Goal: Information Seeking & Learning: Understand process/instructions

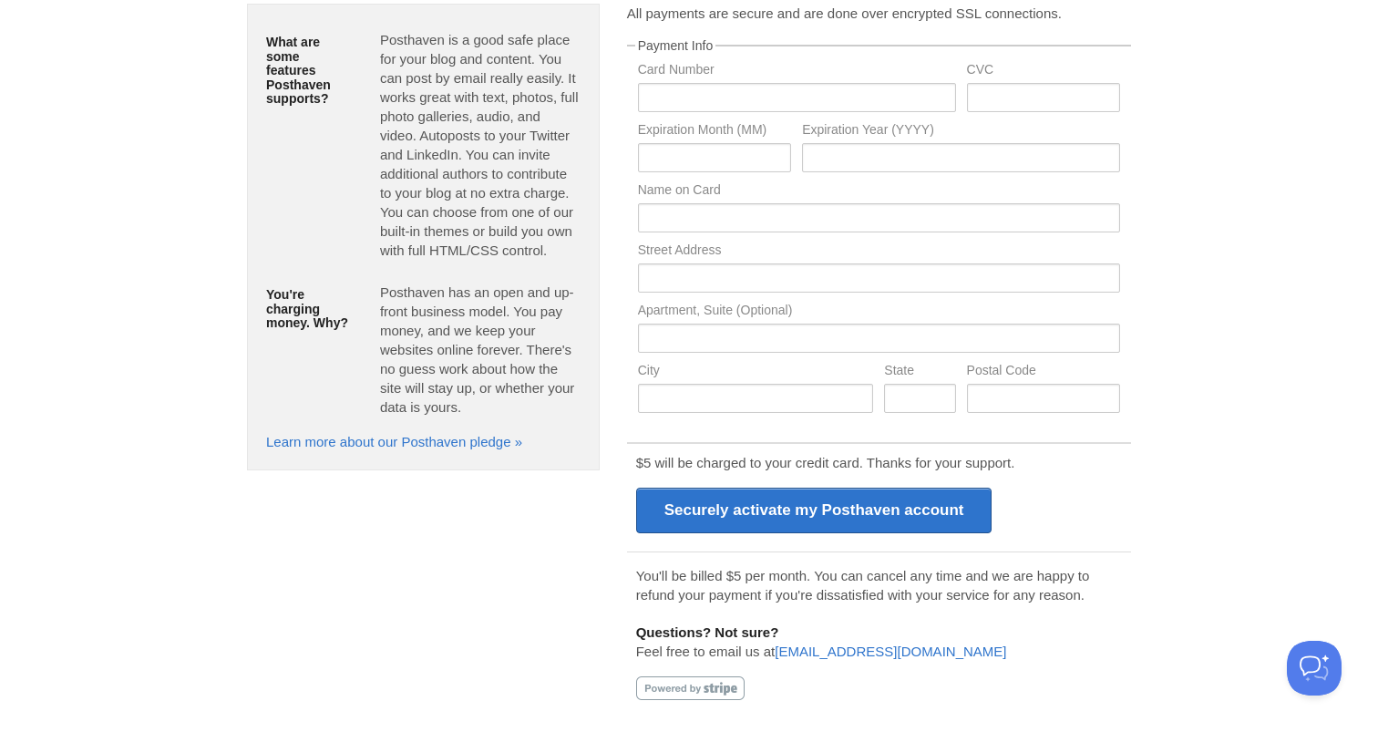
scroll to position [208, 0]
click at [1184, 129] on body "Logout Welcome! You have signed up successfully. Welcome! You have signed up su…" at bounding box center [689, 262] width 1378 height 941
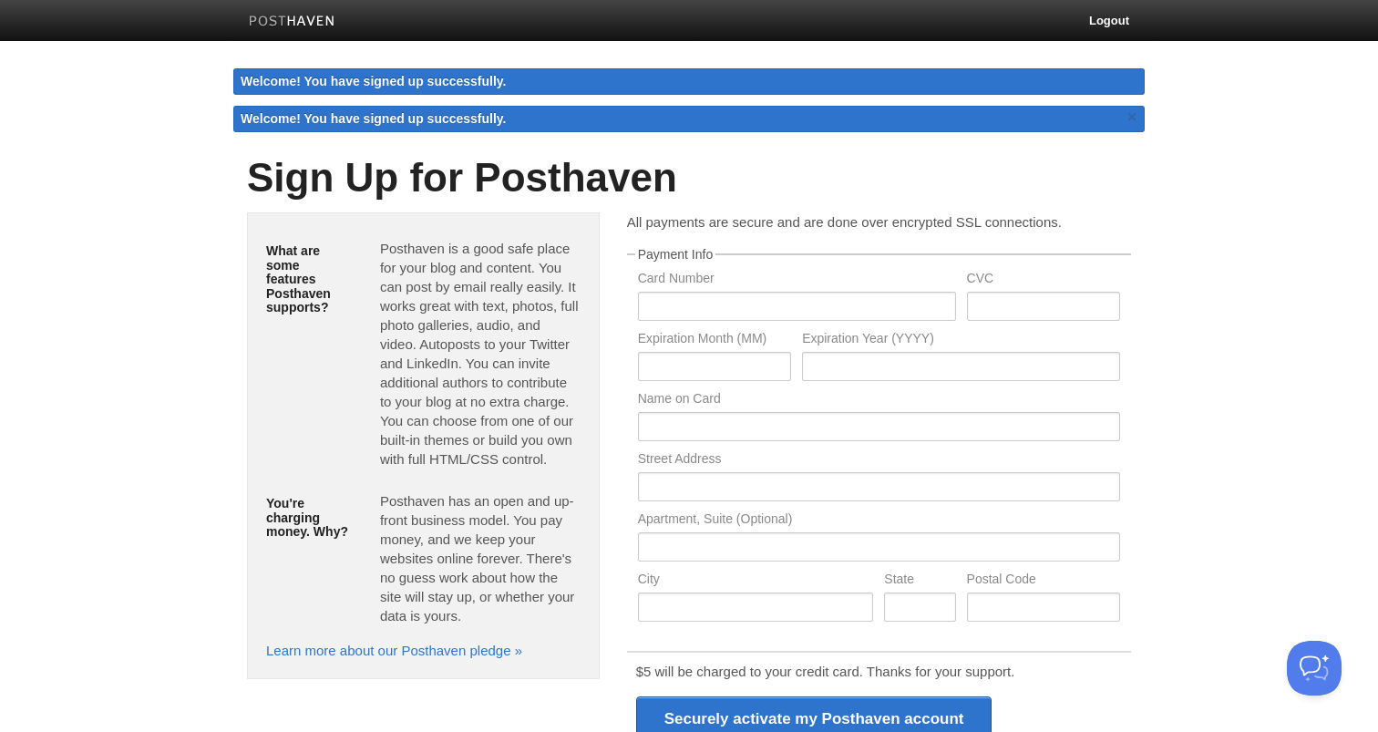
scroll to position [0, 0]
click at [1133, 82] on div "Welcome! You have signed up successfully." at bounding box center [689, 81] width 912 height 26
click at [1131, 119] on link "×" at bounding box center [1132, 117] width 16 height 23
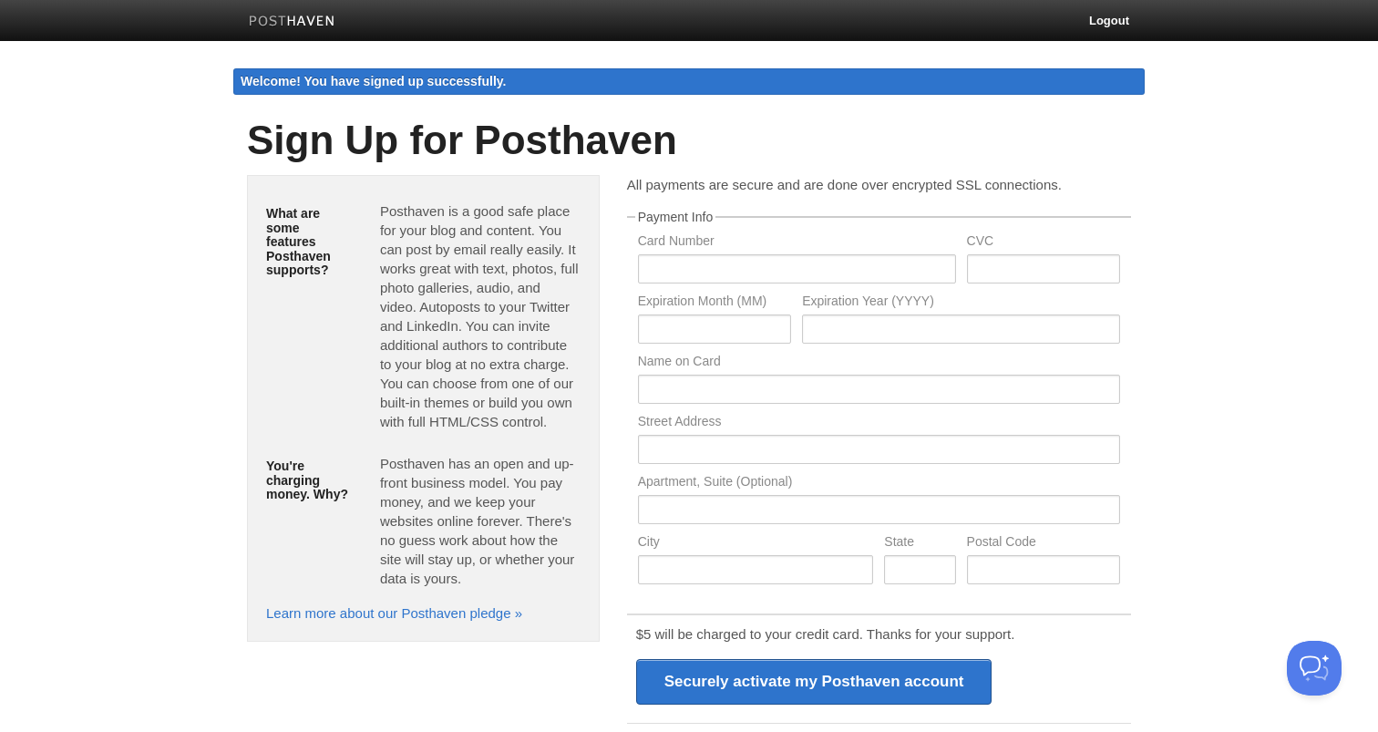
click at [1135, 118] on body "Logout Welcome! You have signed up successfully. Welcome! You have signed up su…" at bounding box center [689, 451] width 1378 height 903
click at [1131, 82] on div "Welcome! You have signed up successfully." at bounding box center [689, 81] width 912 height 26
click at [521, 268] on p "Posthaven is a good safe place for your blog and content. You can post by email…" at bounding box center [480, 316] width 201 height 230
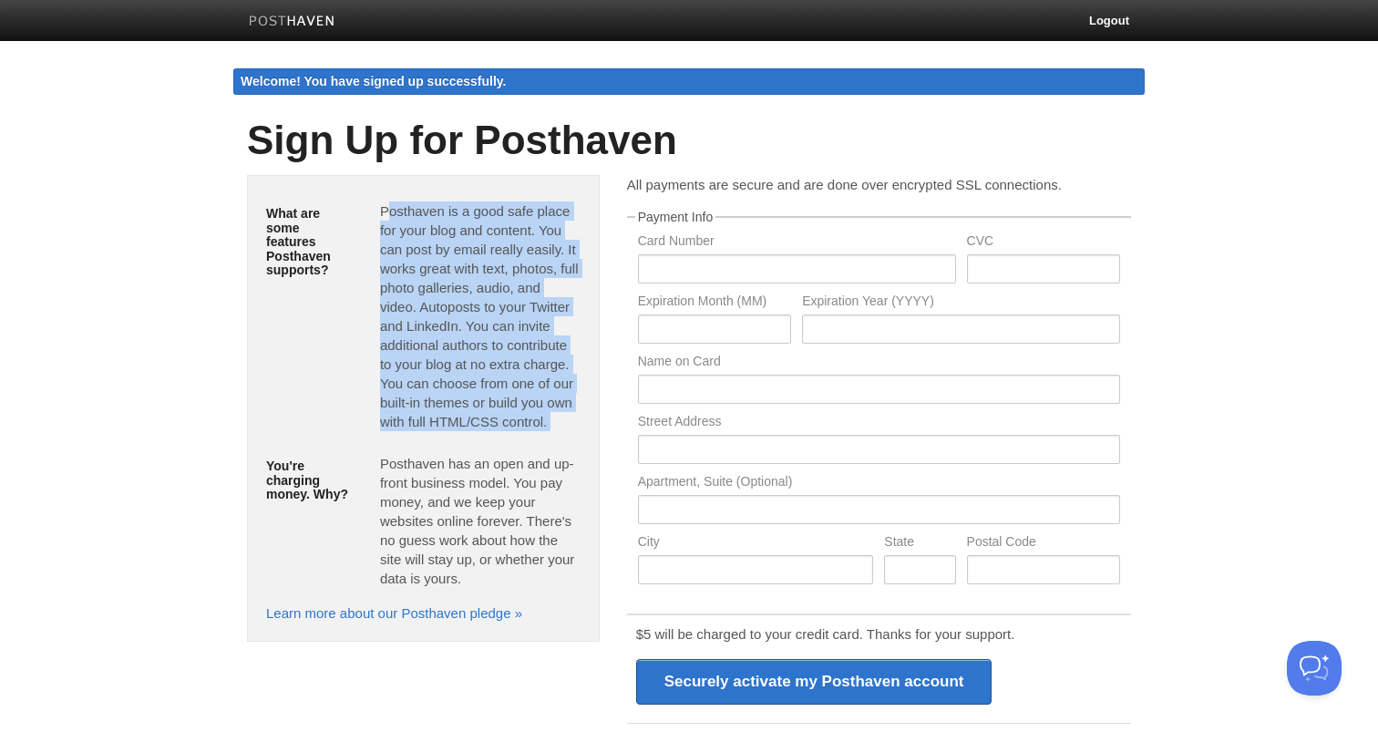
click at [497, 426] on p "Posthaven is a good safe place for your blog and content. You can post by email…" at bounding box center [480, 316] width 201 height 230
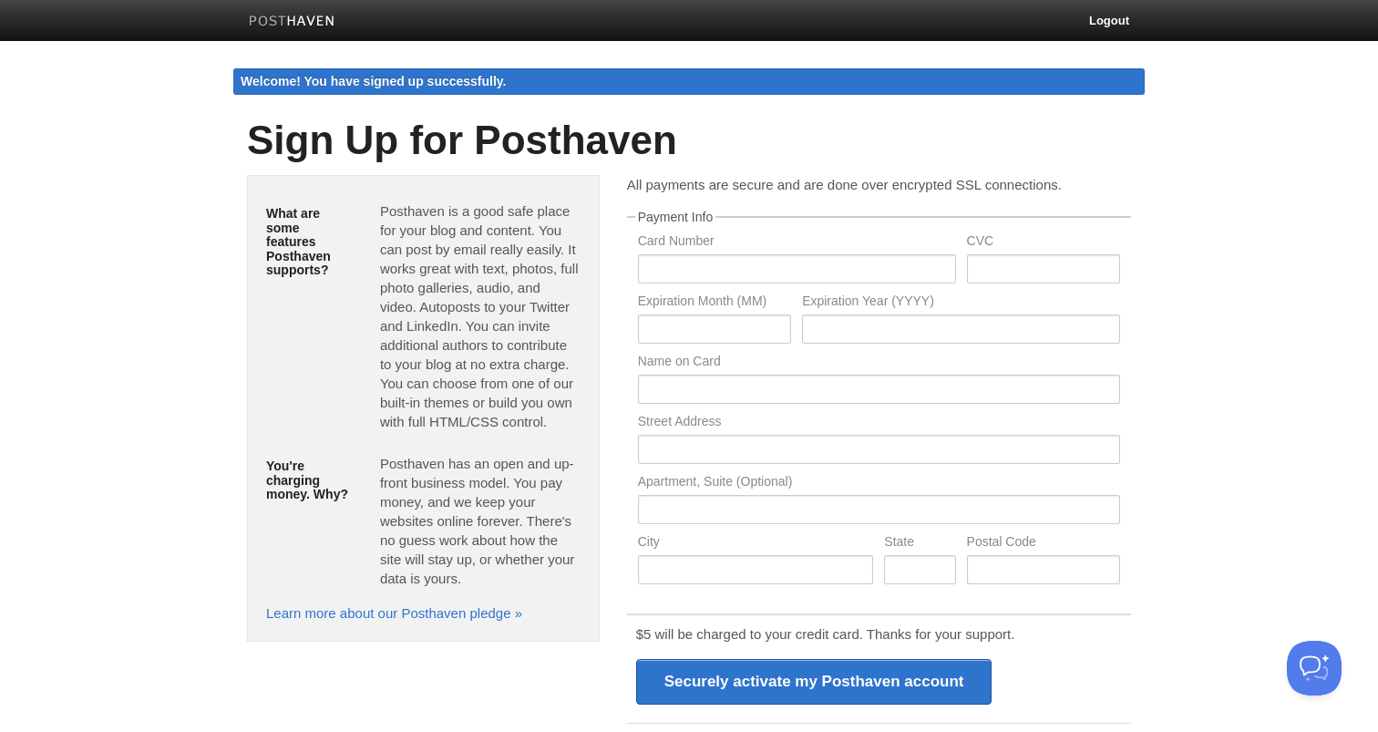
click at [523, 465] on p "Posthaven has an open and up-front business model. You pay money, and we keep y…" at bounding box center [480, 521] width 201 height 134
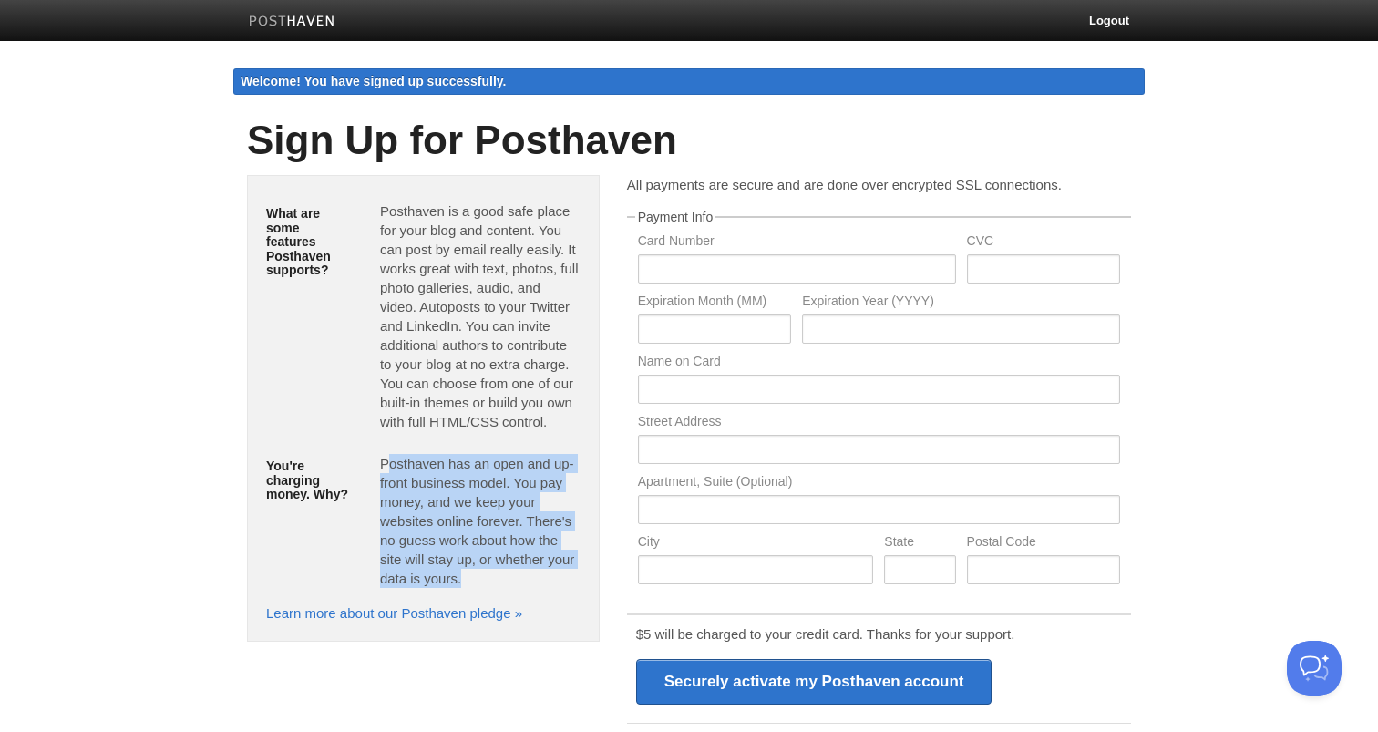
click at [523, 465] on p "Posthaven has an open and up-front business model. You pay money, and we keep y…" at bounding box center [480, 521] width 201 height 134
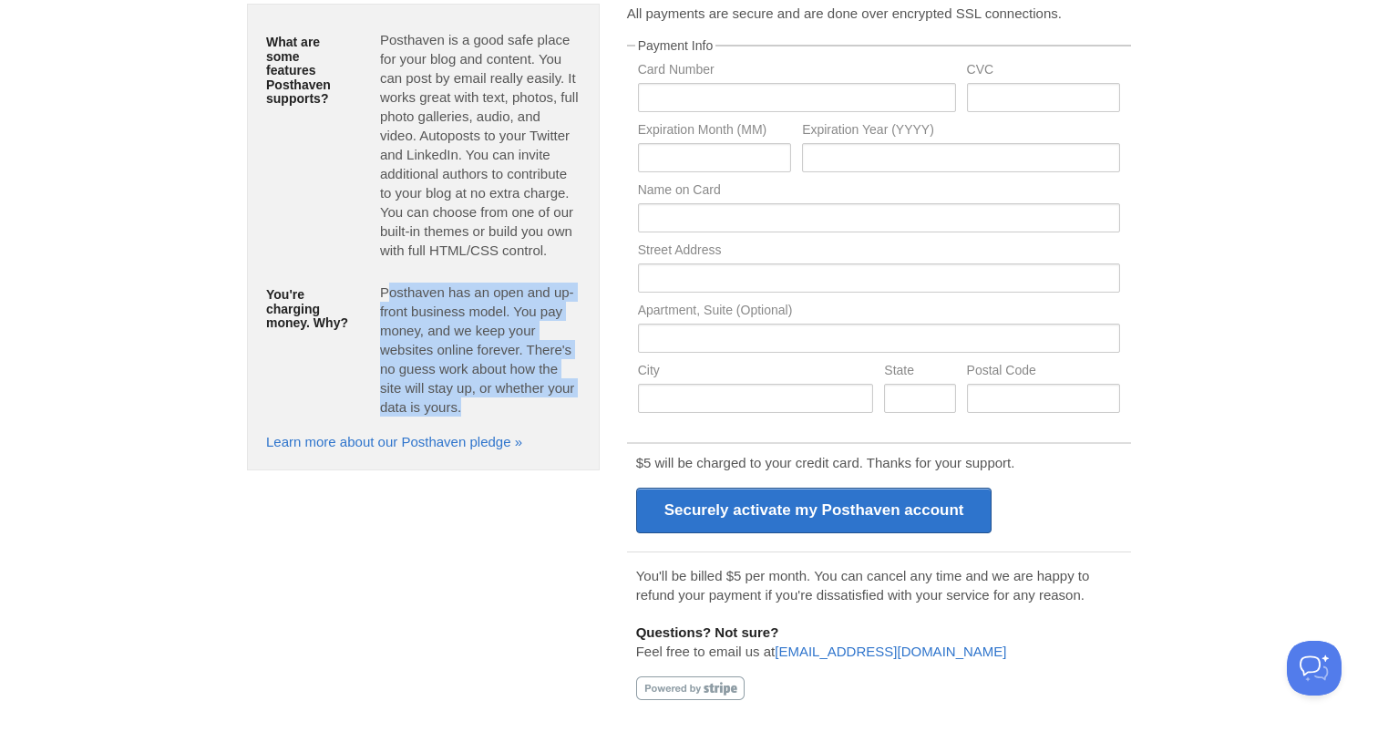
click at [520, 372] on p "Posthaven has an open and up-front business model. You pay money, and we keep y…" at bounding box center [480, 350] width 201 height 134
